Goal: Information Seeking & Learning: Learn about a topic

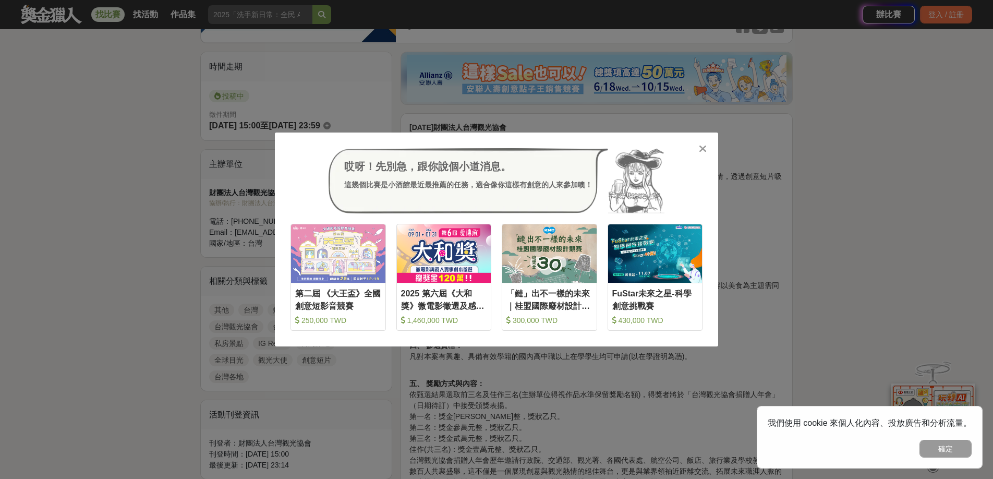
click at [702, 150] on icon at bounding box center [703, 148] width 8 height 10
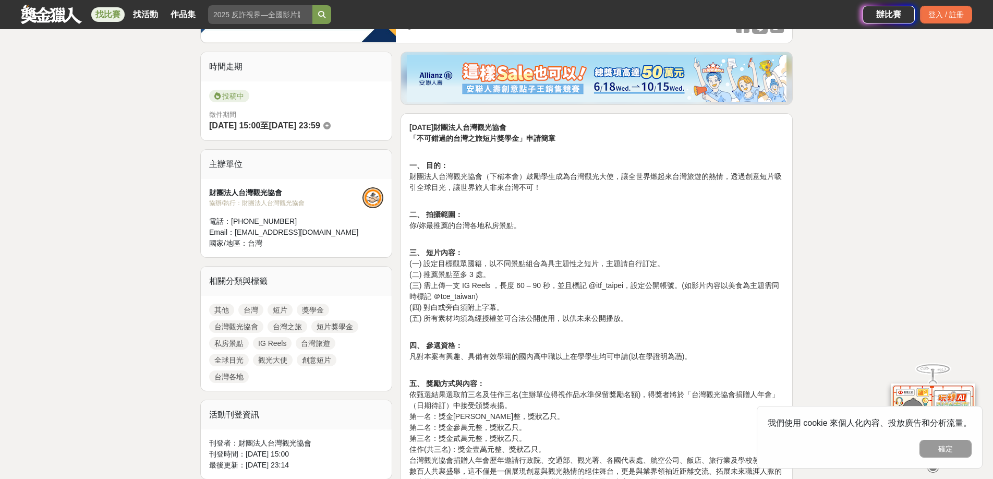
click at [954, 447] on button "確定" at bounding box center [945, 448] width 52 height 18
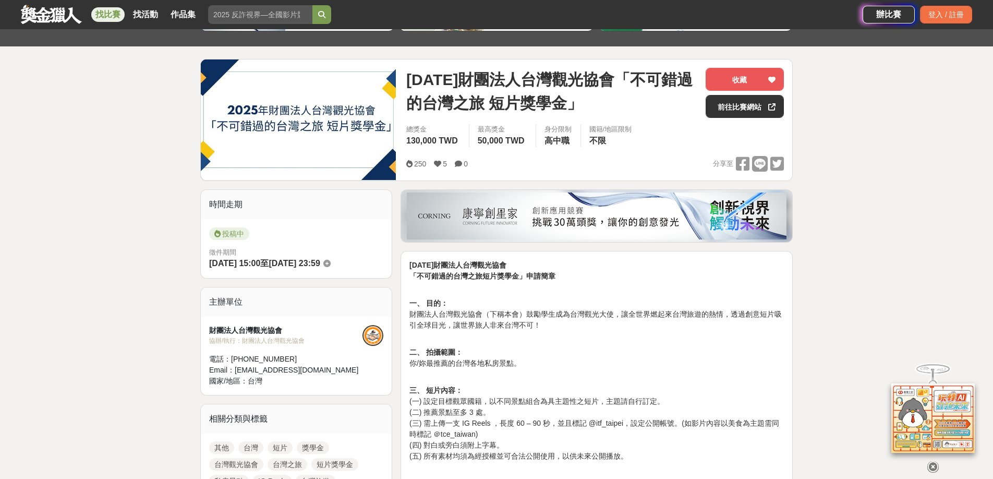
scroll to position [99, 0]
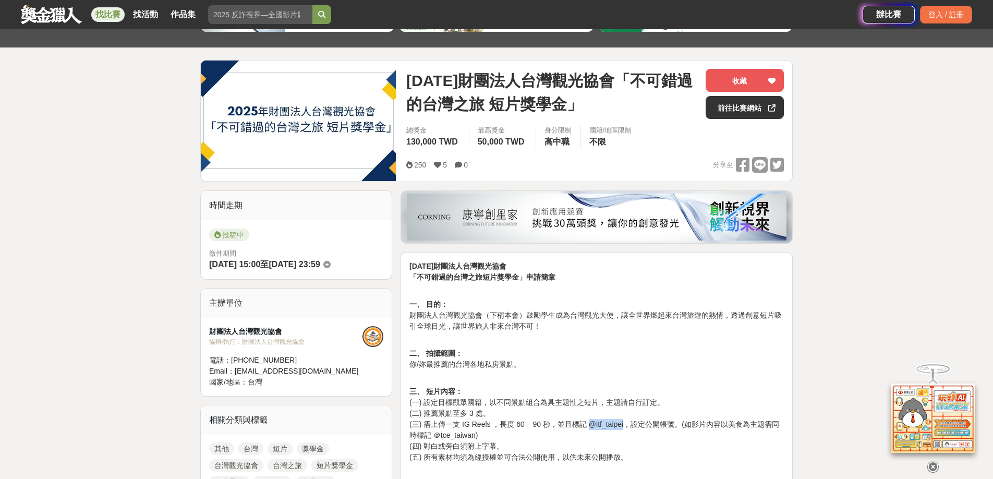
drag, startPoint x: 590, startPoint y: 425, endPoint x: 626, endPoint y: 423, distance: 36.0
click at [626, 423] on p "三、 短片內容： (一) 設定目標觀眾國籍，以不同景點組合為具主題性之短片，主題請自行訂定。 (二) 推薦景點至多 3 處。 (三) 需上傳一支 IG Ree…" at bounding box center [596, 430] width 374 height 88
drag, startPoint x: 439, startPoint y: 437, endPoint x: 476, endPoint y: 433, distance: 37.2
click at [476, 433] on p "三、 短片內容： (一) 設定目標觀眾國籍，以不同景點組合為具主題性之短片，主題請自行訂定。 (二) 推薦景點至多 3 處。 (三) 需上傳一支 IG Ree…" at bounding box center [596, 430] width 374 height 88
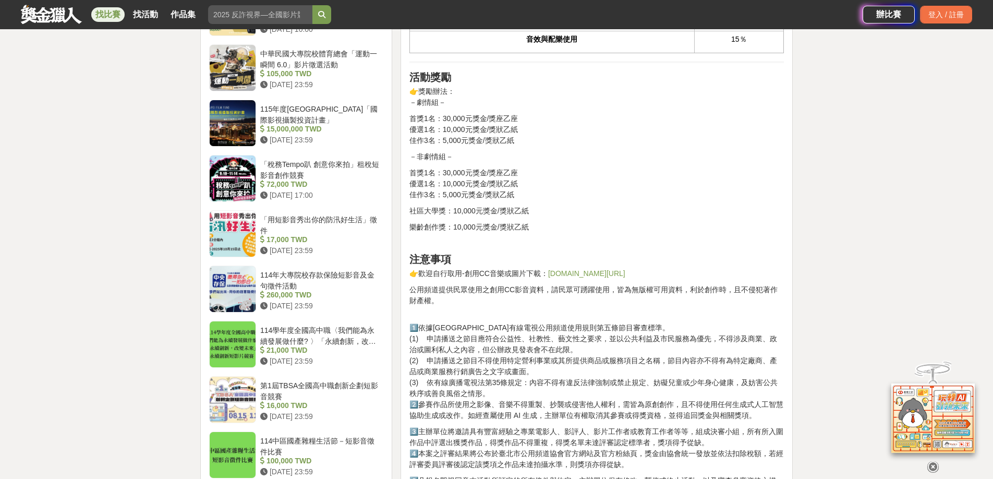
scroll to position [1044, 0]
